Goal: Information Seeking & Learning: Learn about a topic

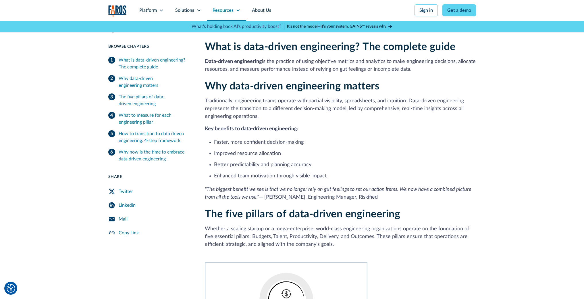
click at [236, 8] on icon at bounding box center [238, 10] width 5 height 5
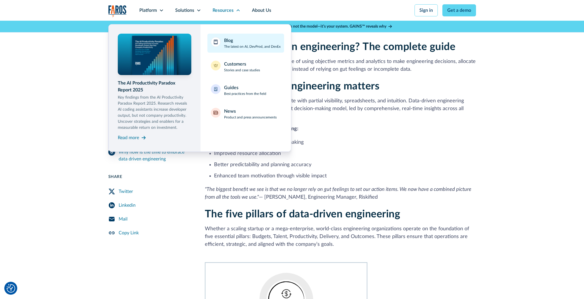
click at [239, 46] on p "The latest on AI, DevProd, and DevEx" at bounding box center [252, 46] width 57 height 5
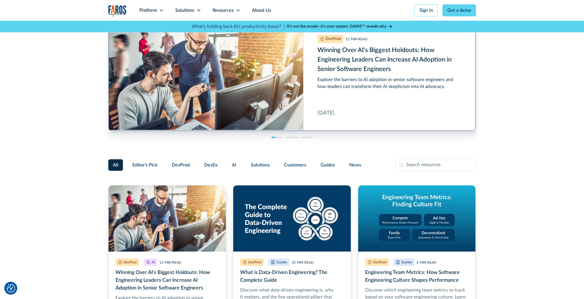
click at [366, 82] on link "Winning Over AI's Biggest Holdouts: How Engineering Leaders Can Increase AI Ado…" at bounding box center [292, 76] width 367 height 110
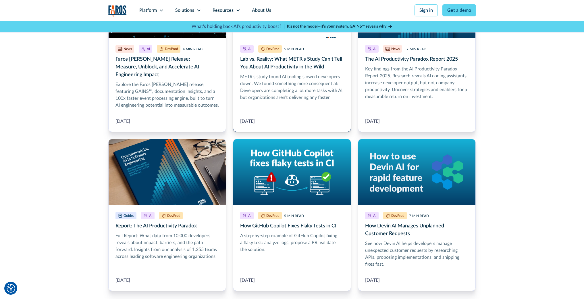
scroll to position [563, 0]
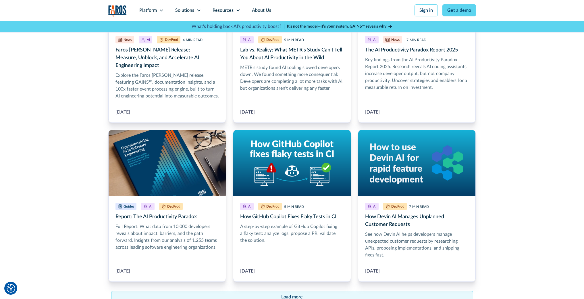
click at [264, 291] on link "Load more" at bounding box center [292, 297] width 362 height 12
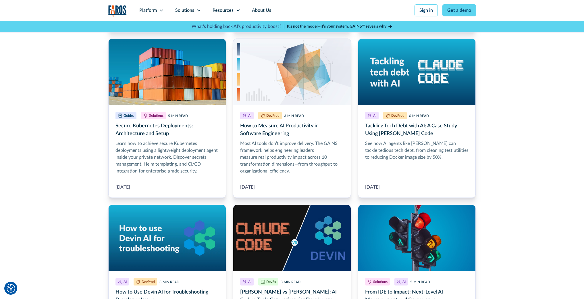
scroll to position [920, 0]
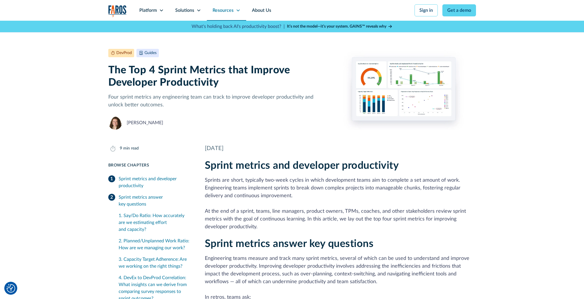
click at [238, 10] on icon at bounding box center [238, 10] width 5 height 5
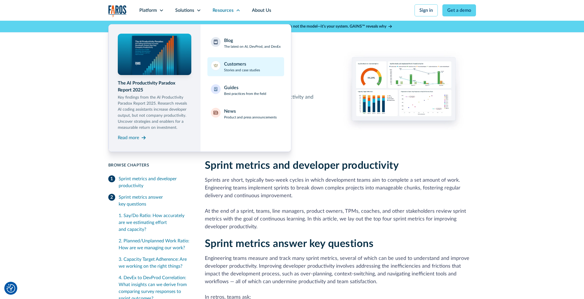
click at [241, 71] on p "Stories and case studies" at bounding box center [242, 70] width 36 height 5
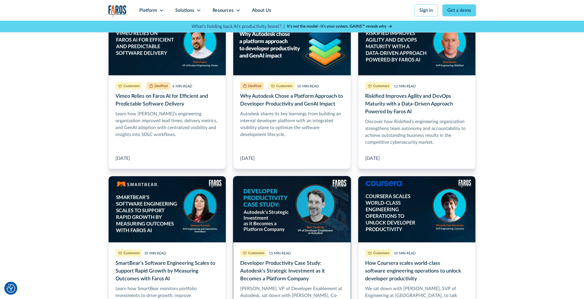
scroll to position [210, 0]
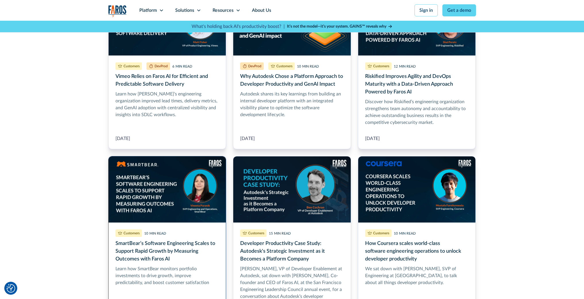
click at [171, 241] on link "SmartBear’s Software Engineering Scales to Support Rapid Growth by Measuring Ou…" at bounding box center [167, 246] width 118 height 181
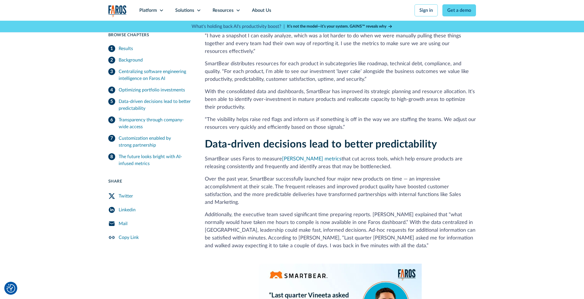
scroll to position [660, 0]
click at [197, 11] on icon at bounding box center [198, 10] width 5 height 5
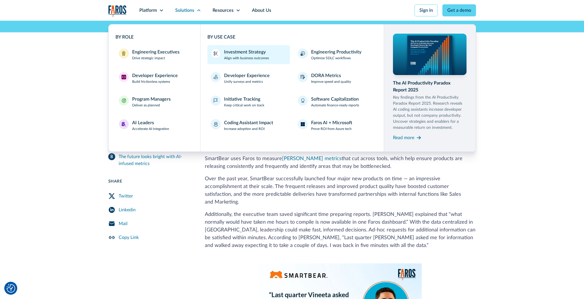
click at [246, 56] on p "Align with business outcomes" at bounding box center [246, 57] width 45 height 5
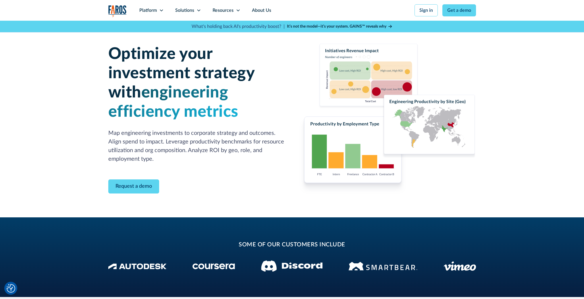
click at [47, 102] on div "Optimize your investment strategy with engineering efficiency metrics Map engin…" at bounding box center [292, 119] width 584 height 196
click at [199, 11] on icon at bounding box center [198, 10] width 5 height 5
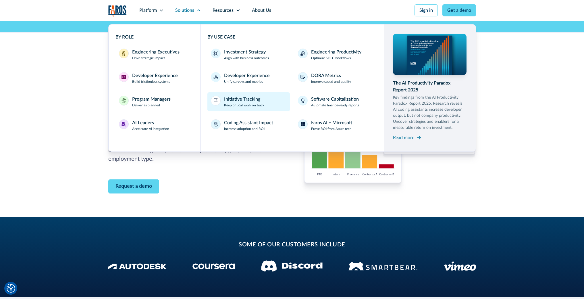
click at [248, 105] on p "Keep critical work on track" at bounding box center [244, 105] width 40 height 5
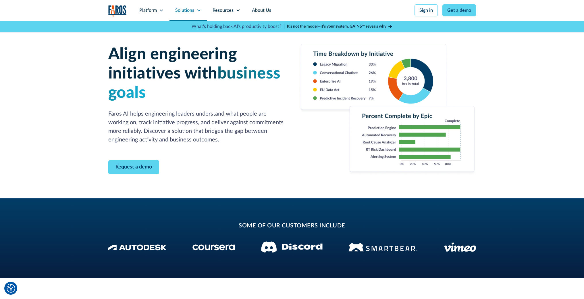
click at [199, 11] on icon at bounding box center [198, 10] width 5 height 5
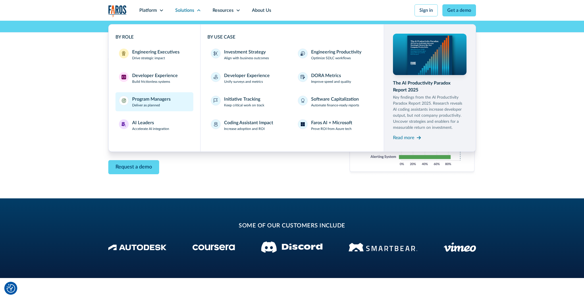
click at [149, 103] on p "Deliver as planned" at bounding box center [146, 105] width 28 height 5
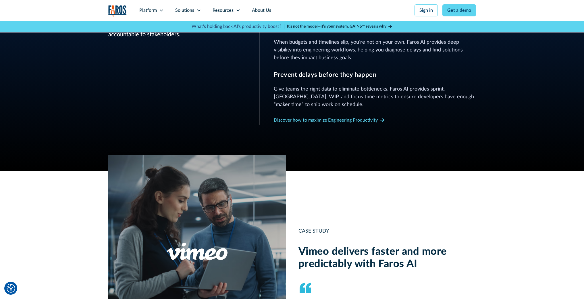
scroll to position [403, 0]
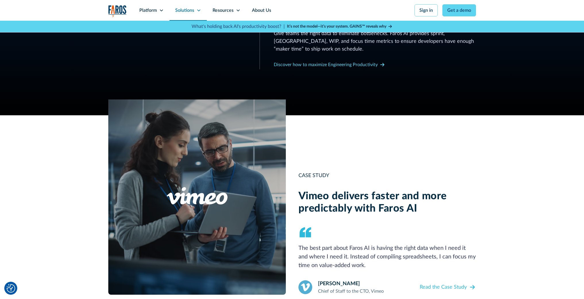
click at [199, 12] on icon at bounding box center [198, 10] width 5 height 5
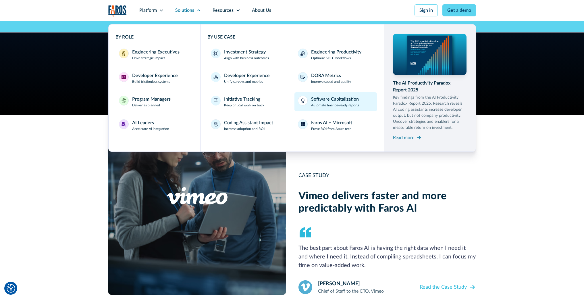
click at [323, 103] on p "Automate finance-ready reports" at bounding box center [335, 105] width 48 height 5
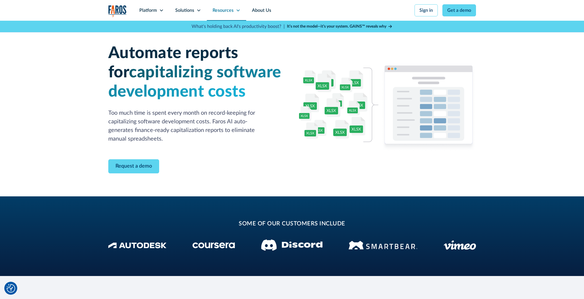
click at [238, 11] on icon at bounding box center [238, 10] width 5 height 5
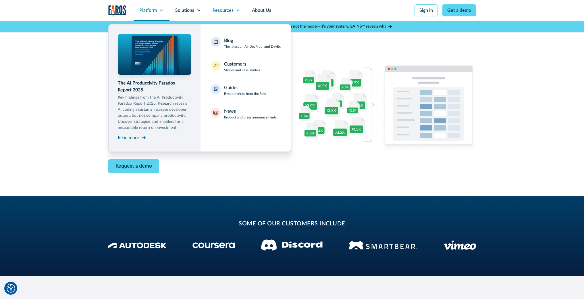
click at [161, 11] on icon at bounding box center [161, 10] width 3 height 2
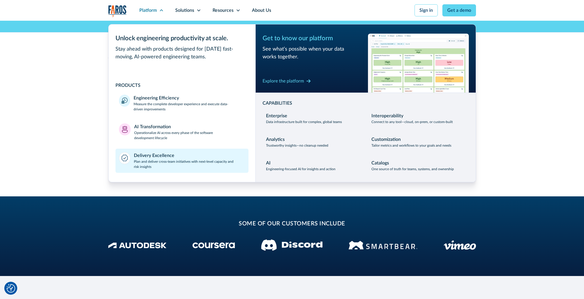
click at [182, 157] on div "Delivery Excellence Plan and deliver cross-team initiatives with next-level cap…" at bounding box center [189, 160] width 111 height 17
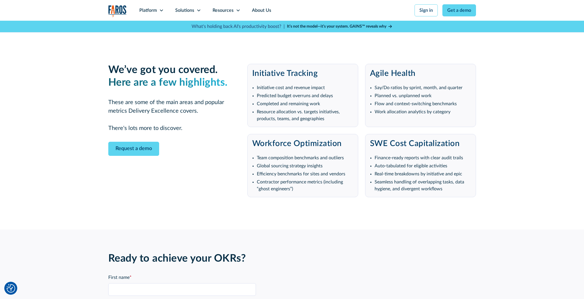
scroll to position [1111, 0]
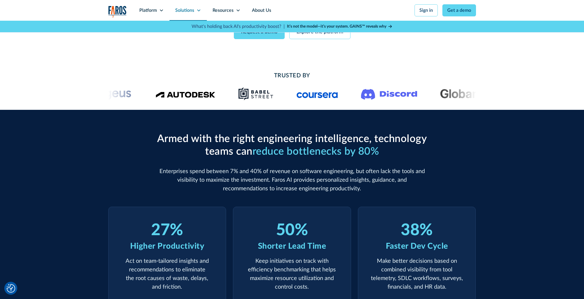
click at [194, 9] on div "Solutions" at bounding box center [184, 10] width 19 height 7
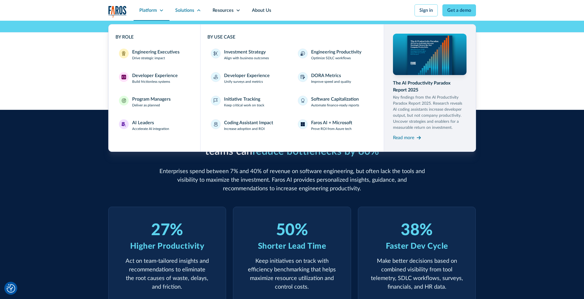
click at [159, 9] on icon at bounding box center [161, 10] width 5 height 5
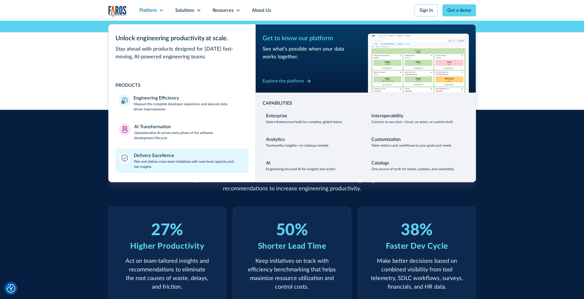
click at [162, 159] on p "Plan and deliver cross-team initiatives with next-level capacity and risk insig…" at bounding box center [189, 164] width 111 height 10
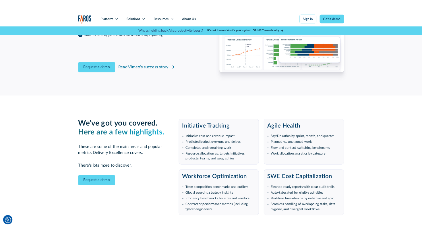
scroll to position [1055, 0]
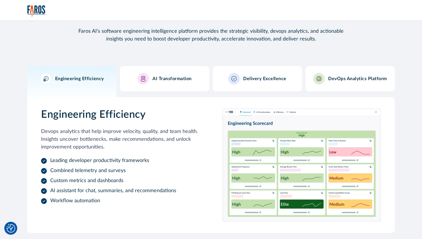
scroll to position [569, 0]
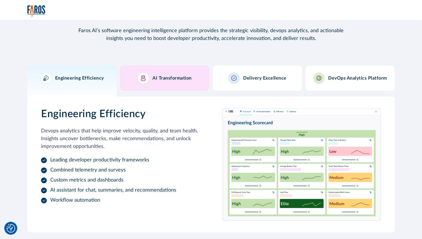
click at [167, 72] on div "AI Transformation" at bounding box center [165, 77] width 54 height 11
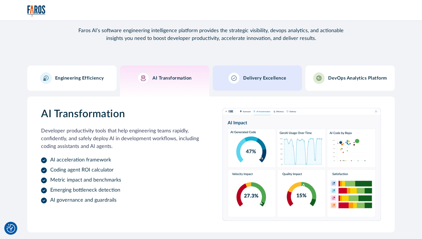
click at [245, 74] on div "Delivery Excellence" at bounding box center [257, 77] width 58 height 11
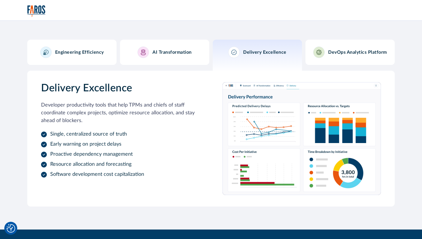
scroll to position [597, 0]
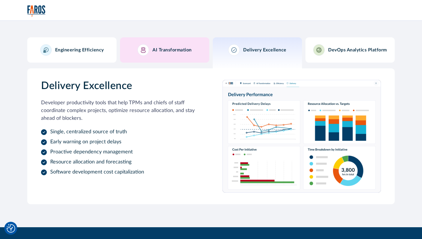
click at [176, 62] on link "AI Transformation" at bounding box center [164, 49] width 89 height 25
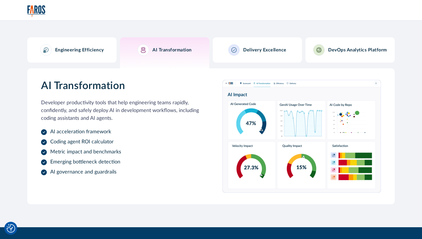
click at [103, 57] on link "Engineering Efficiency" at bounding box center [71, 49] width 89 height 25
